Goal: Task Accomplishment & Management: Manage account settings

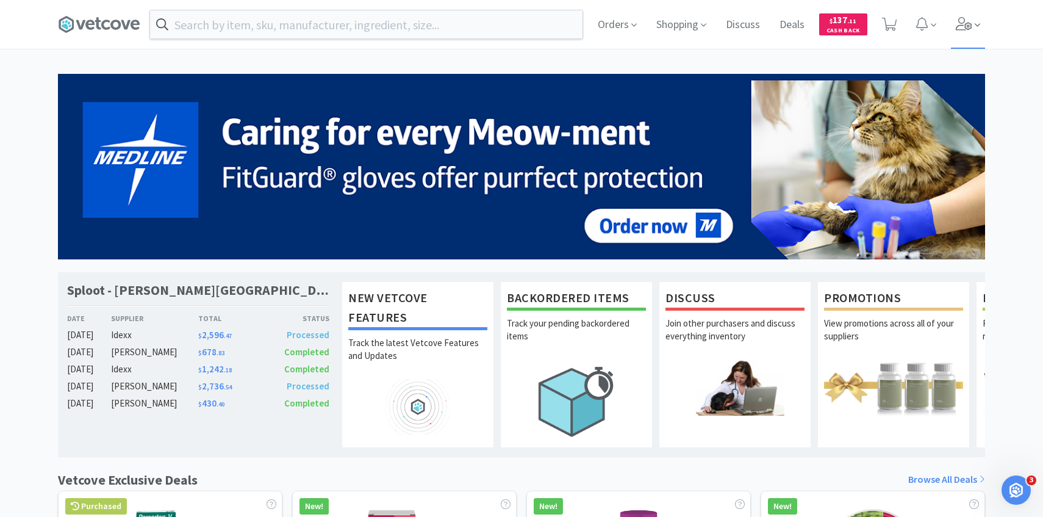
click at [967, 19] on icon at bounding box center [964, 23] width 17 height 13
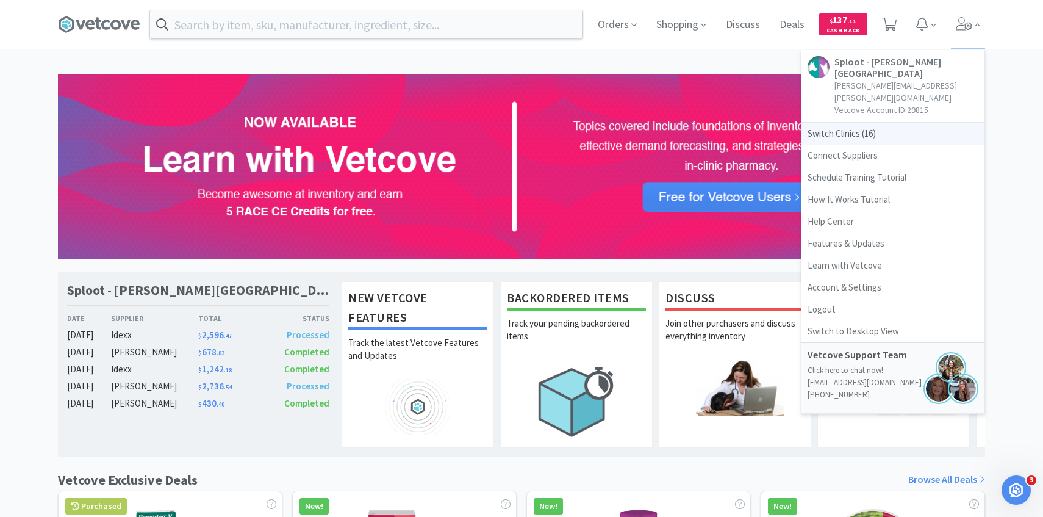
click at [872, 123] on span "Switch Clinics ( 16 )" at bounding box center [893, 134] width 183 height 22
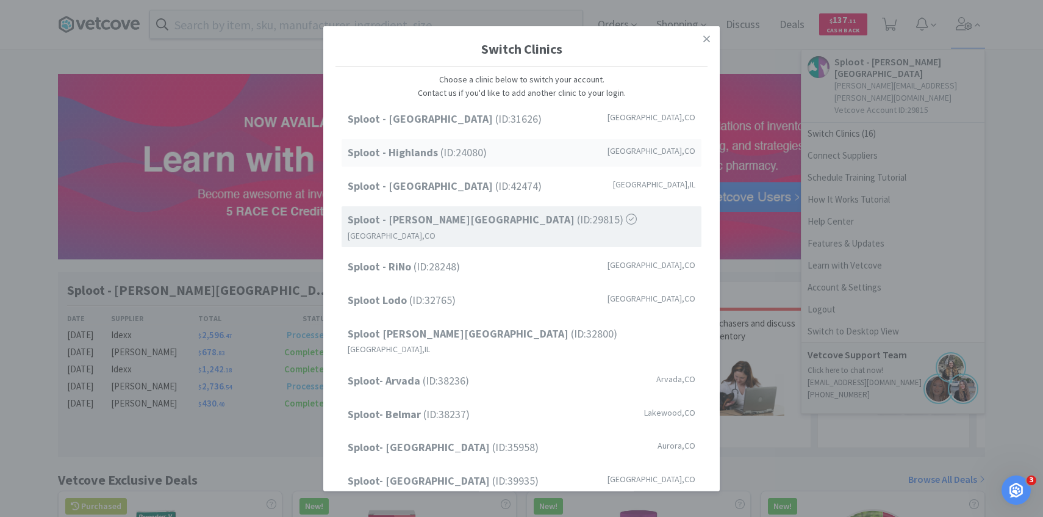
click at [469, 159] on span "Sploot - Highlands (ID: 24080 )" at bounding box center [417, 153] width 139 height 18
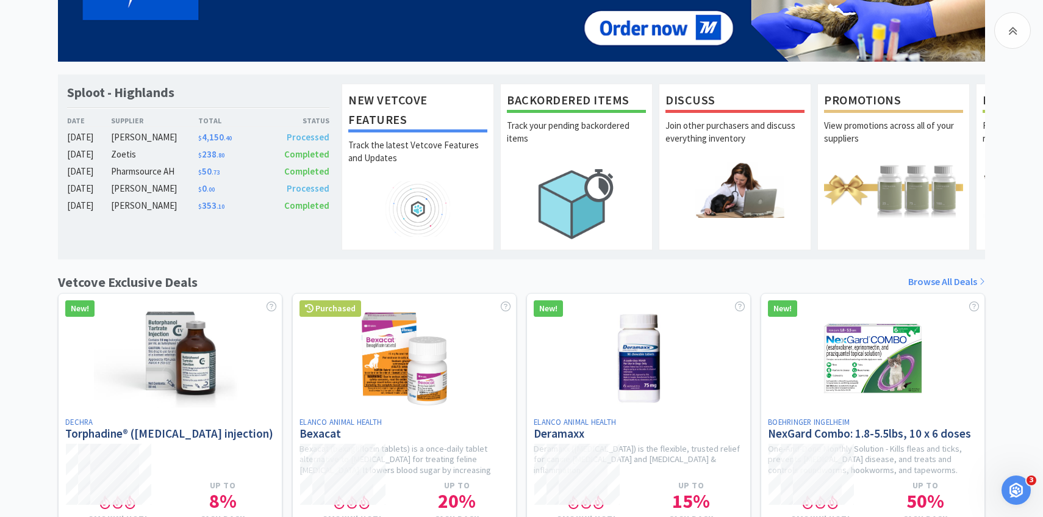
scroll to position [215, 0]
